Goal: Task Accomplishment & Management: Complete application form

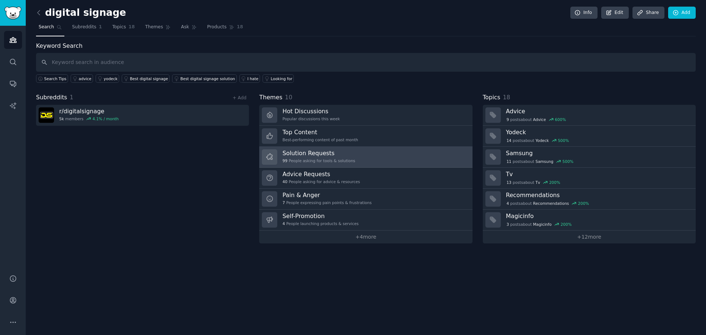
click at [340, 165] on link "Solution Requests 99 People asking for tools & solutions" at bounding box center [365, 157] width 213 height 21
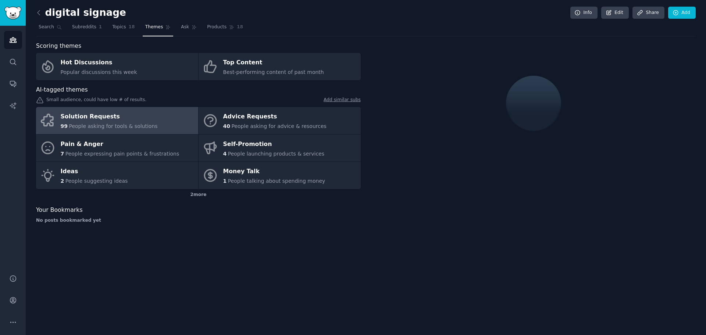
click at [167, 112] on link "Solution Requests 99 People asking for tools & solutions" at bounding box center [117, 120] width 162 height 27
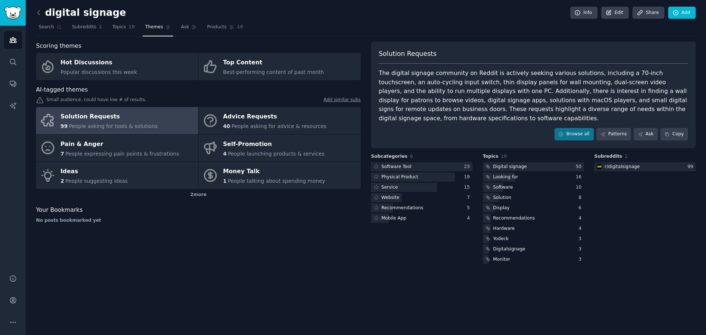
click at [384, 78] on div "The digital signage community on Reddit is actively seeking various solutions, …" at bounding box center [533, 96] width 309 height 54
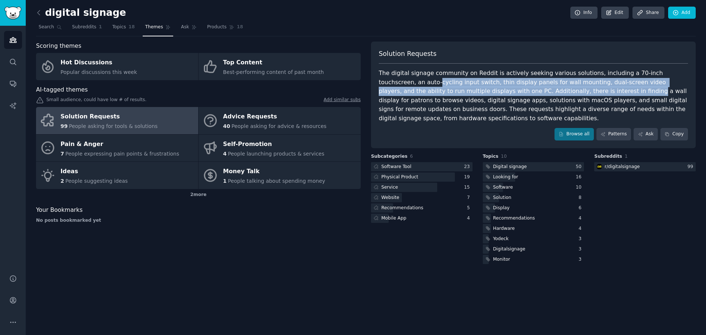
drag, startPoint x: 384, startPoint y: 78, endPoint x: 530, endPoint y: 92, distance: 147.1
click at [530, 92] on div "The digital signage community on Reddit is actively seeking various solutions, …" at bounding box center [533, 96] width 309 height 54
click at [530, 93] on div "The digital signage community on Reddit is actively seeking various solutions, …" at bounding box center [533, 96] width 309 height 54
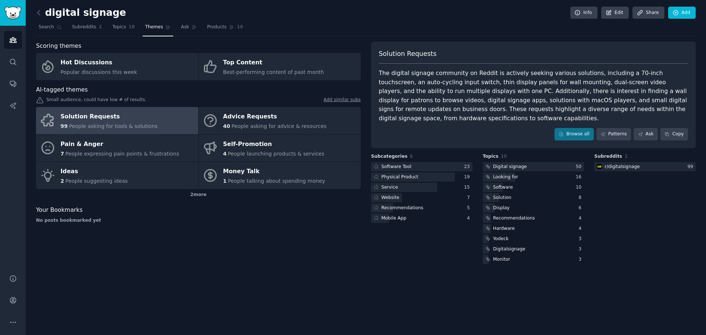
click at [383, 74] on div "The digital signage community on Reddit is actively seeking various solutions, …" at bounding box center [533, 96] width 309 height 54
click at [53, 13] on h2 "digital signage" at bounding box center [81, 13] width 90 height 12
click at [35, 15] on div "digital signage Info Edit Share Add Search Subreddits 1 Topics 18 Themes Ask Pr…" at bounding box center [366, 167] width 681 height 335
click at [39, 12] on icon at bounding box center [39, 13] width 8 height 8
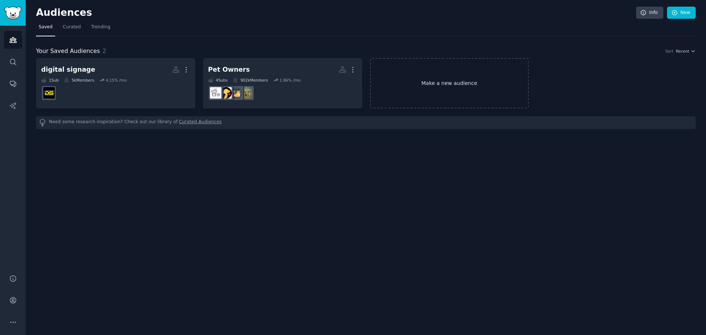
click at [433, 70] on link "Make a new audience" at bounding box center [449, 83] width 159 height 50
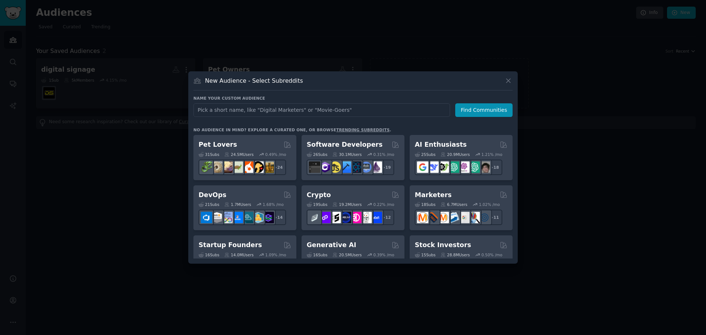
drag, startPoint x: 301, startPoint y: 110, endPoint x: 264, endPoint y: 112, distance: 36.8
click at [264, 112] on input "text" at bounding box center [322, 110] width 257 height 14
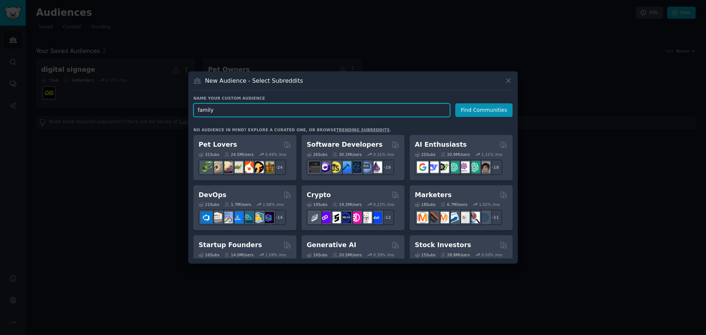
paste input "AttachmentParenting"
type input "family"
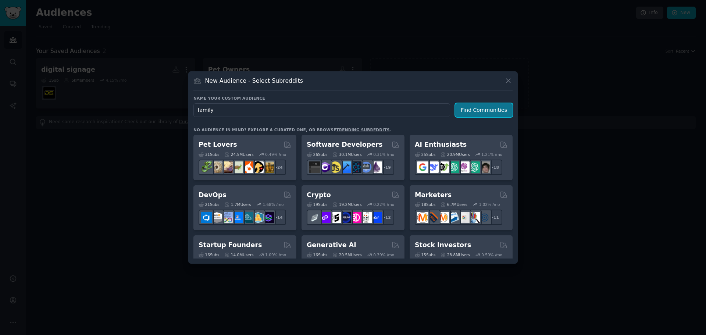
click at [479, 109] on button "Find Communities" at bounding box center [483, 110] width 57 height 14
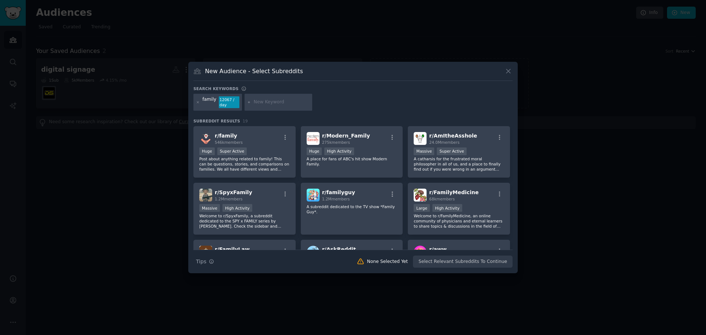
click at [259, 103] on input "text" at bounding box center [282, 102] width 56 height 7
click at [198, 103] on icon at bounding box center [198, 102] width 2 height 2
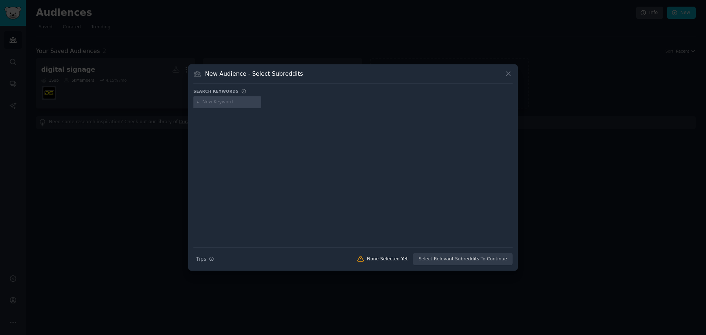
click at [284, 85] on div "New Audience - Select Subreddits Search keywords Search Tips Tips None Selected…" at bounding box center [353, 167] width 330 height 206
click at [219, 102] on input "text" at bounding box center [231, 102] width 56 height 7
paste input "AttachmentParenting"
type input "AttachmentParenting"
click at [508, 72] on icon at bounding box center [509, 74] width 8 height 8
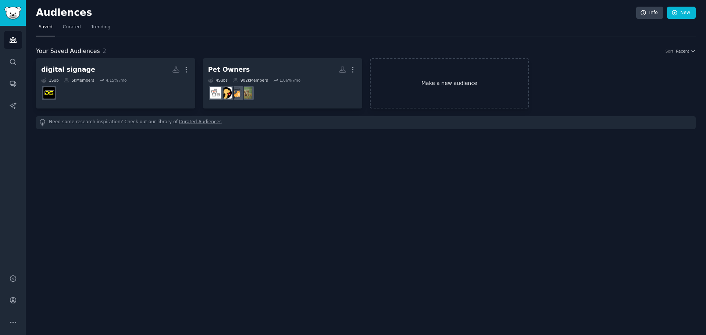
click at [485, 74] on link "Make a new audience" at bounding box center [449, 83] width 159 height 50
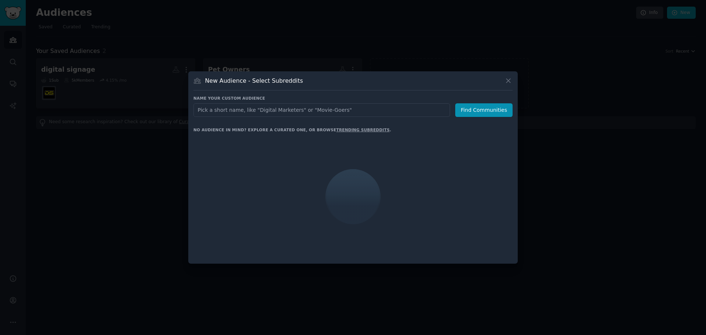
type input "AttachmentParenting"
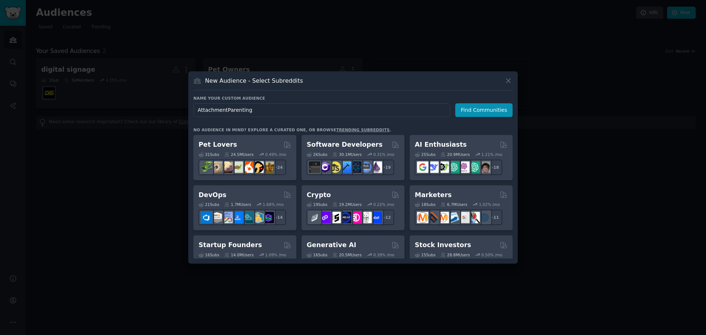
click button "Find Communities" at bounding box center [483, 110] width 57 height 14
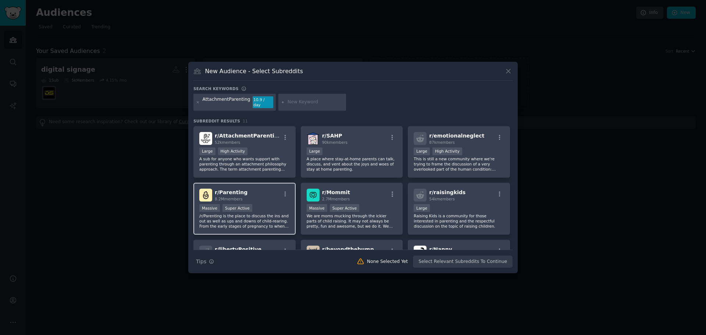
drag, startPoint x: 22, startPoint y: 149, endPoint x: 232, endPoint y: 192, distance: 214.4
click at [232, 192] on span "r/ Parenting" at bounding box center [231, 192] width 33 height 6
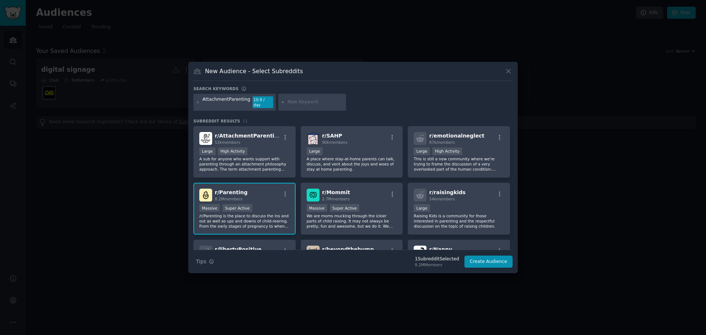
click at [215, 189] on span "r/ Parenting" at bounding box center [231, 192] width 33 height 6
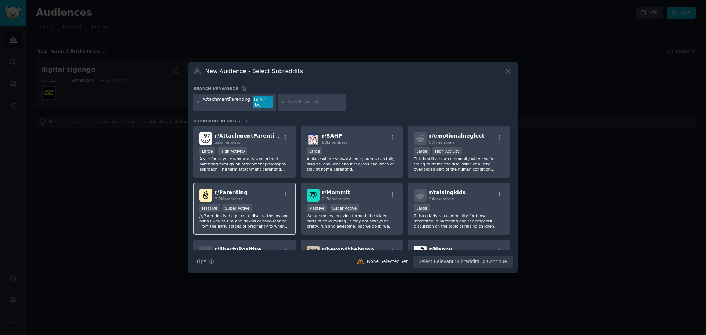
click at [239, 197] on span "8.2M members" at bounding box center [229, 199] width 28 height 4
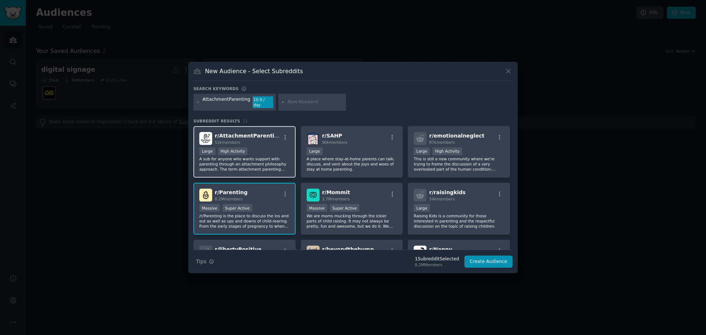
click at [241, 132] on h2 "r/ AttachmentParenting 52k members" at bounding box center [248, 138] width 66 height 13
click at [486, 258] on button "Create Audience" at bounding box center [489, 262] width 49 height 13
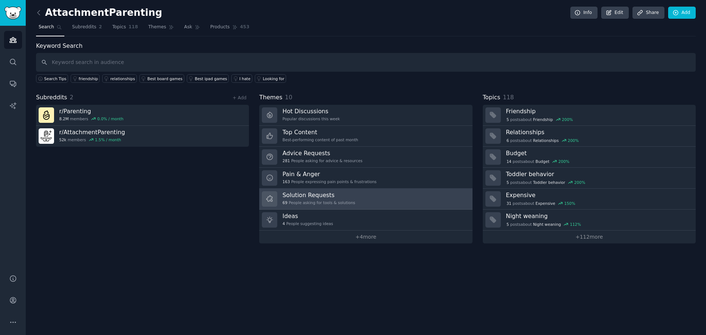
click at [340, 194] on h3 "Solution Requests" at bounding box center [319, 195] width 73 height 8
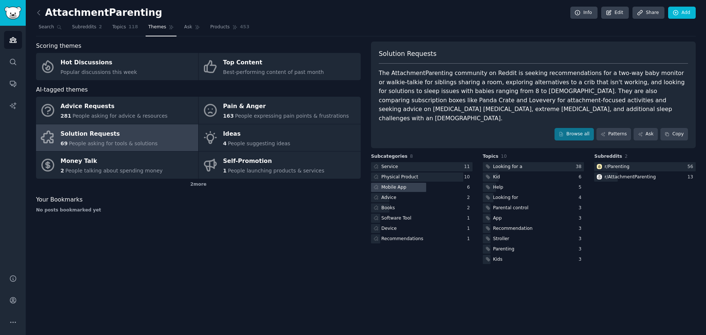
click at [420, 183] on div at bounding box center [398, 187] width 55 height 9
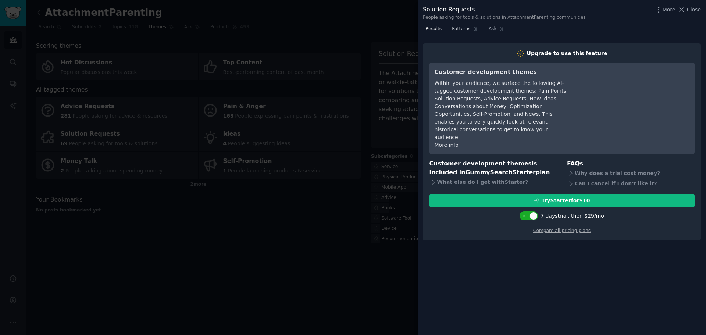
click at [465, 32] on span "Patterns" at bounding box center [461, 29] width 18 height 7
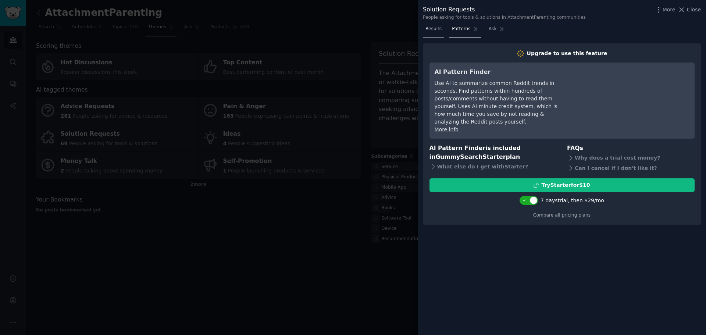
click at [426, 30] on span "Results" at bounding box center [434, 29] width 16 height 7
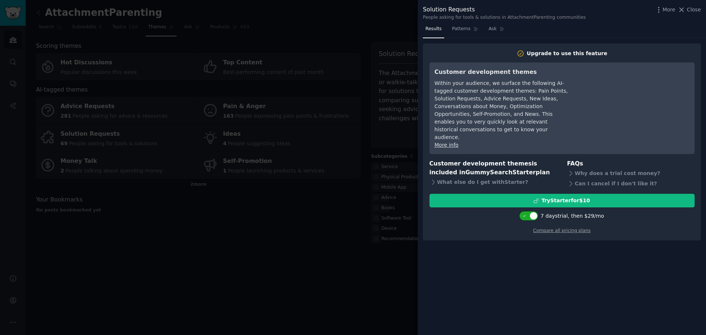
click at [270, 22] on div at bounding box center [353, 167] width 706 height 335
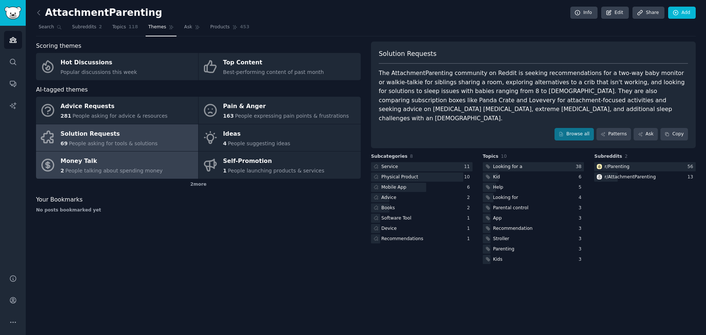
click at [110, 161] on div "Money Talk" at bounding box center [112, 162] width 102 height 12
